Goal: Task Accomplishment & Management: Manage account settings

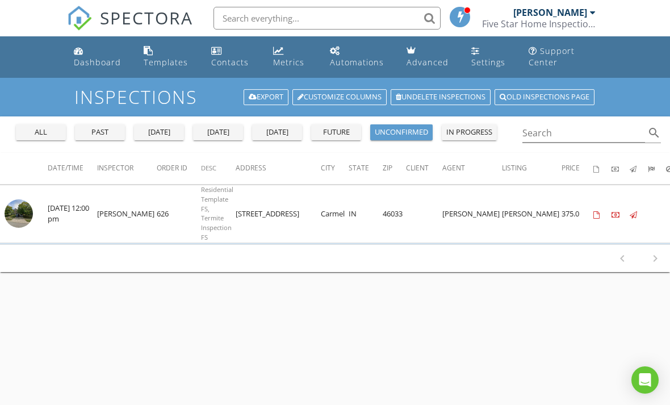
click at [340, 133] on div "future" at bounding box center [336, 132] width 41 height 11
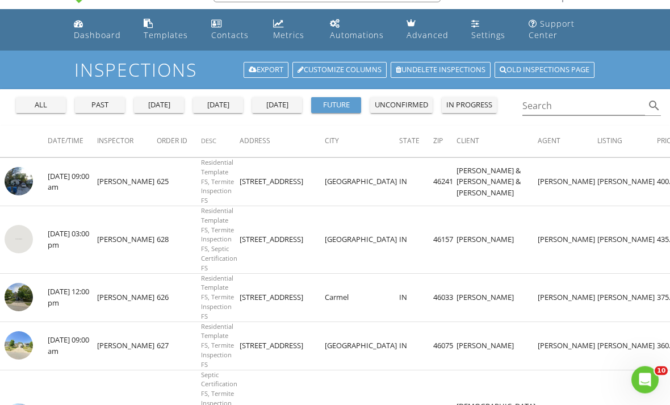
scroll to position [35, 0]
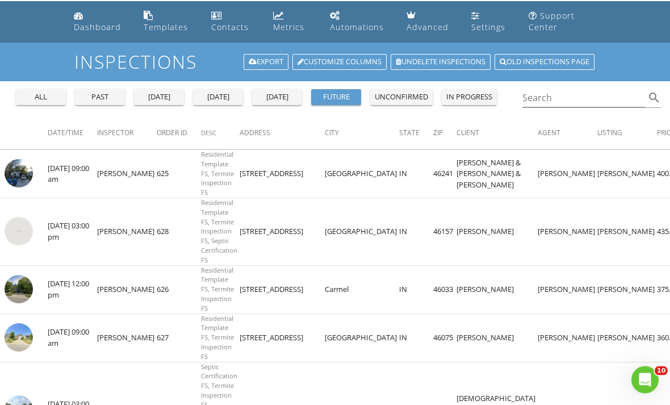
click at [27, 299] on img at bounding box center [19, 289] width 28 height 28
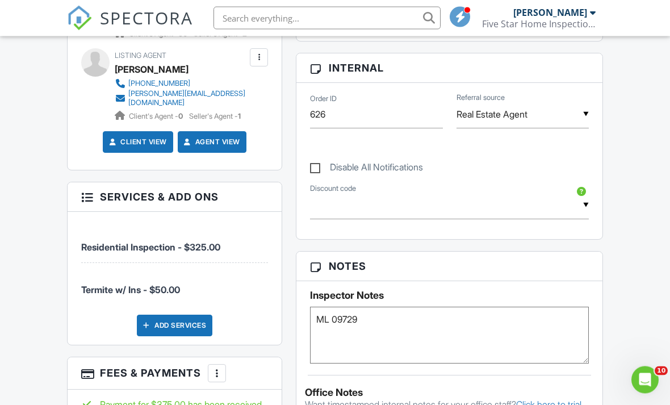
scroll to position [582, 0]
click at [165, 323] on div "Add Services" at bounding box center [174, 325] width 75 height 22
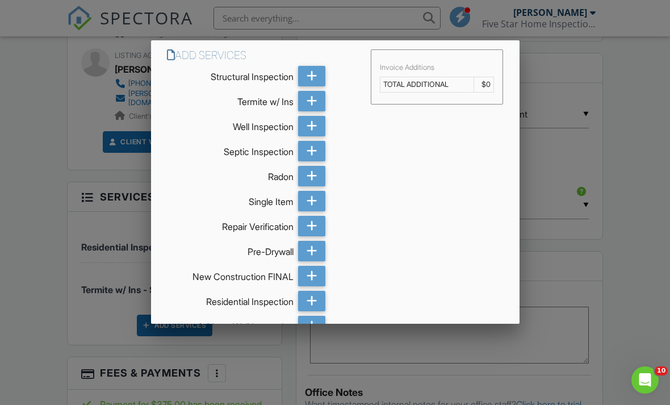
click at [313, 180] on icon at bounding box center [311, 176] width 11 height 20
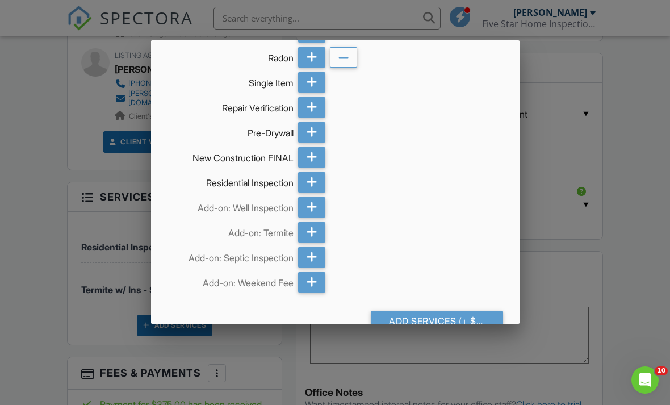
scroll to position [118, 0]
click at [429, 324] on div "Add Services (+ $165.0)" at bounding box center [437, 321] width 132 height 20
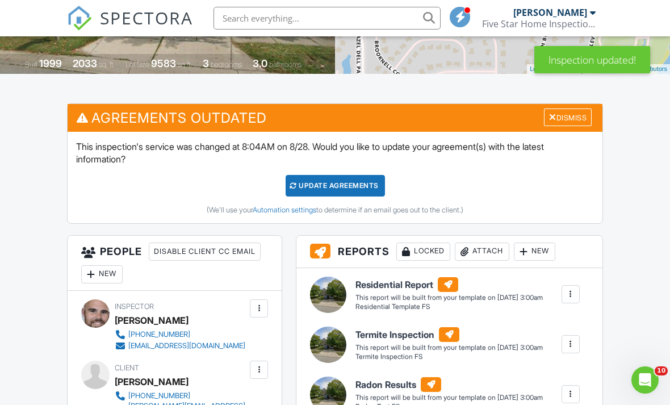
scroll to position [241, 0]
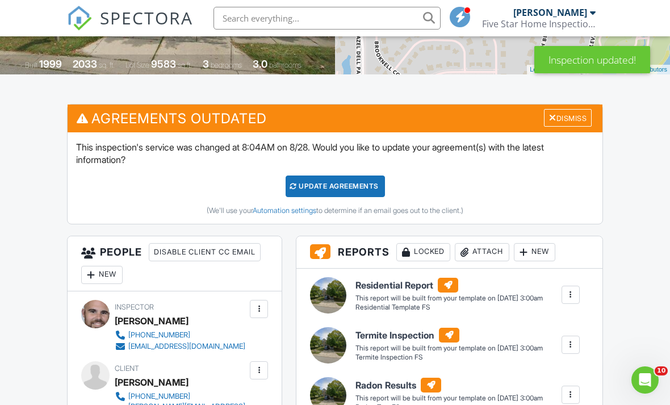
click at [559, 117] on div "Dismiss" at bounding box center [568, 118] width 48 height 18
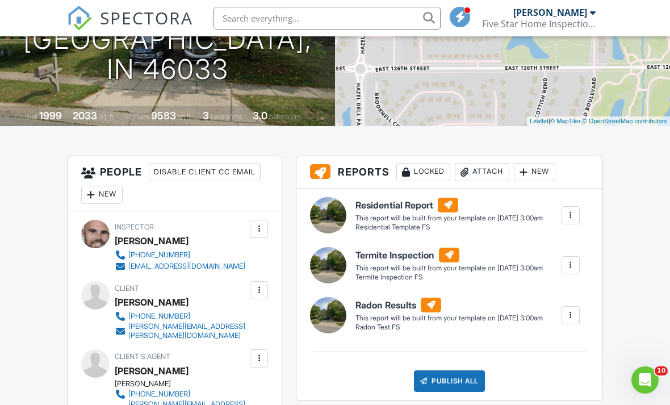
scroll to position [254, 0]
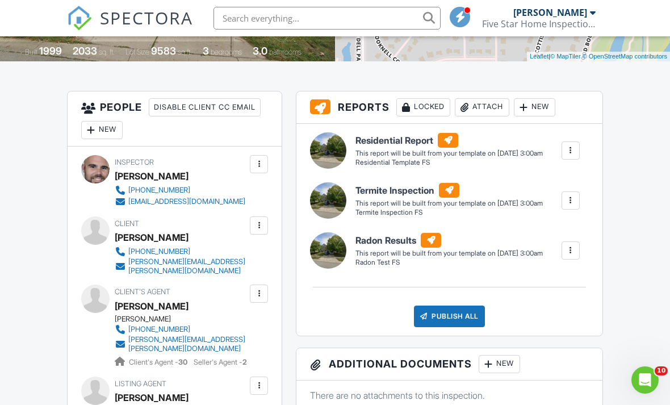
click at [570, 256] on div at bounding box center [570, 250] width 11 height 11
click at [545, 317] on div "Delete" at bounding box center [550, 310] width 24 height 12
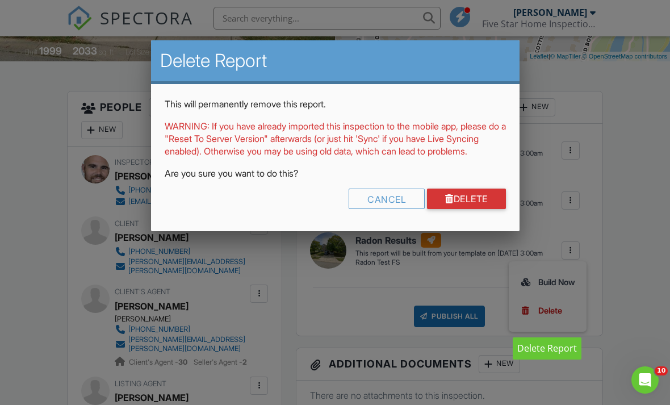
click at [459, 208] on link "Delete" at bounding box center [466, 198] width 79 height 20
